Goal: Check status

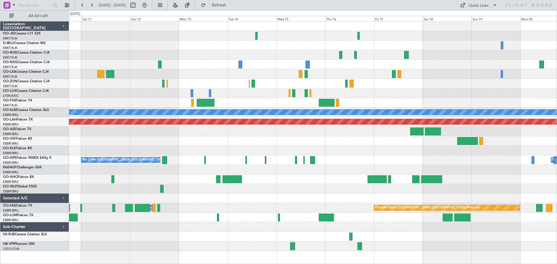
click at [118, 6] on span "10 Oct 2025 - 20 Oct 2025" at bounding box center [112, 5] width 27 height 5
click at [80, 5] on button at bounding box center [82, 5] width 9 height 9
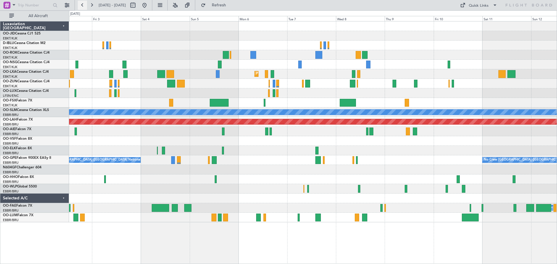
click at [80, 5] on button at bounding box center [82, 5] width 9 height 9
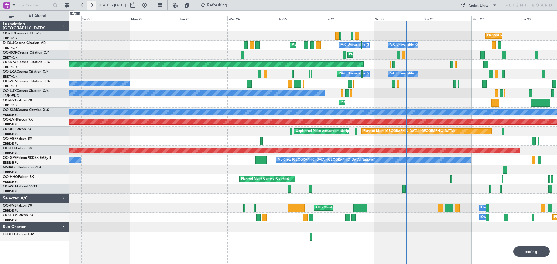
click at [93, 5] on button at bounding box center [91, 5] width 9 height 9
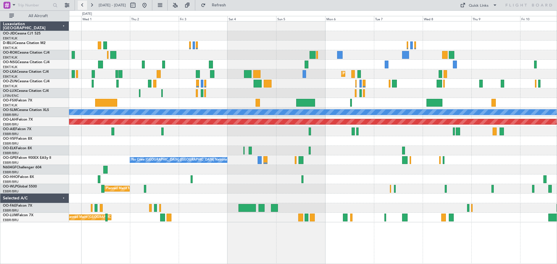
click at [83, 6] on button at bounding box center [82, 5] width 9 height 9
